Goal: Information Seeking & Learning: Understand process/instructions

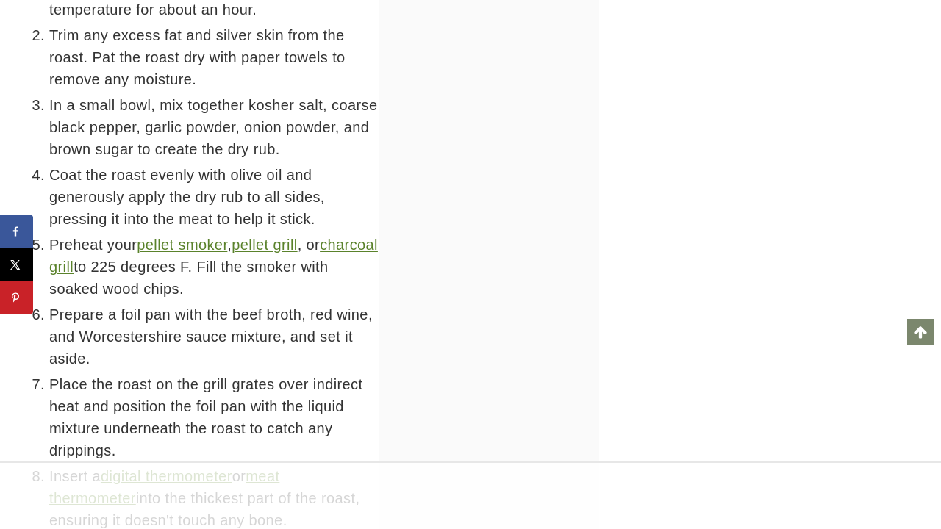
scroll to position [12140, 0]
